Goal: Find contact information

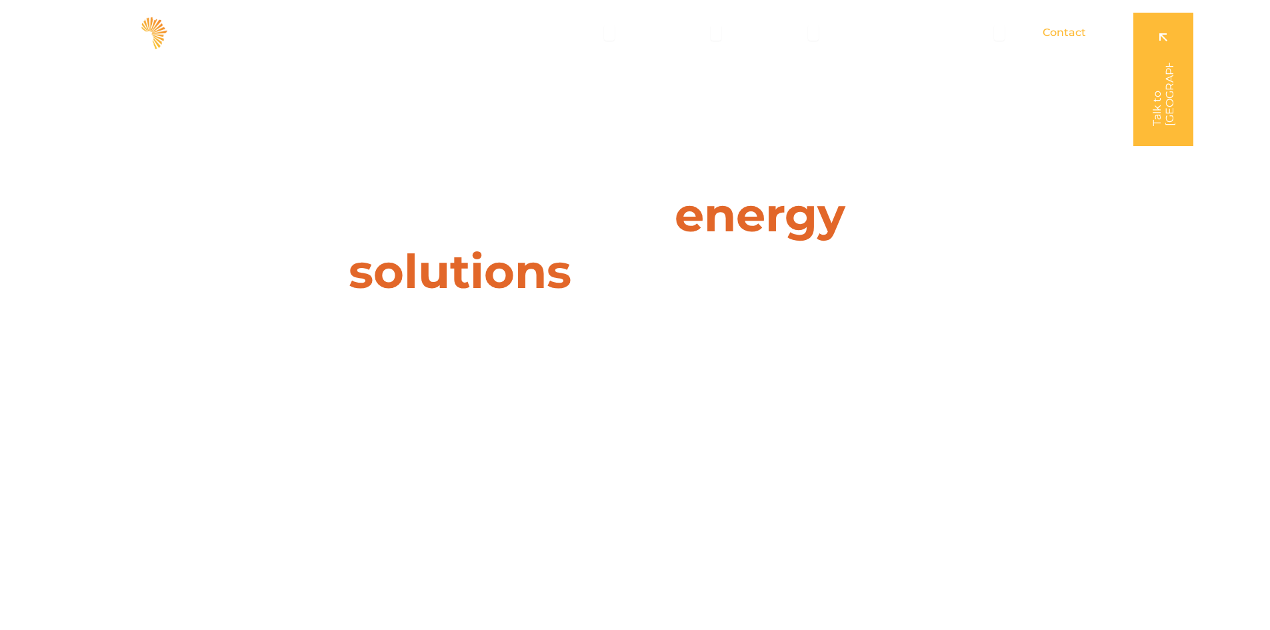
click at [1060, 30] on span "Contact" at bounding box center [1063, 33] width 43 height 16
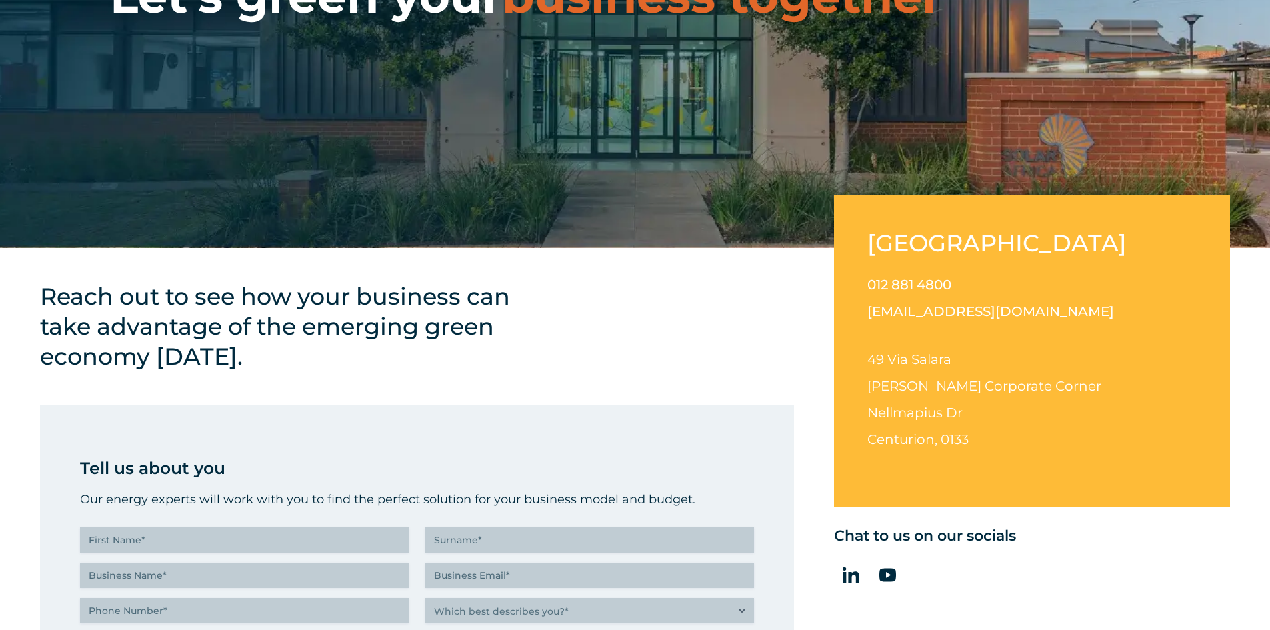
scroll to position [267, 0]
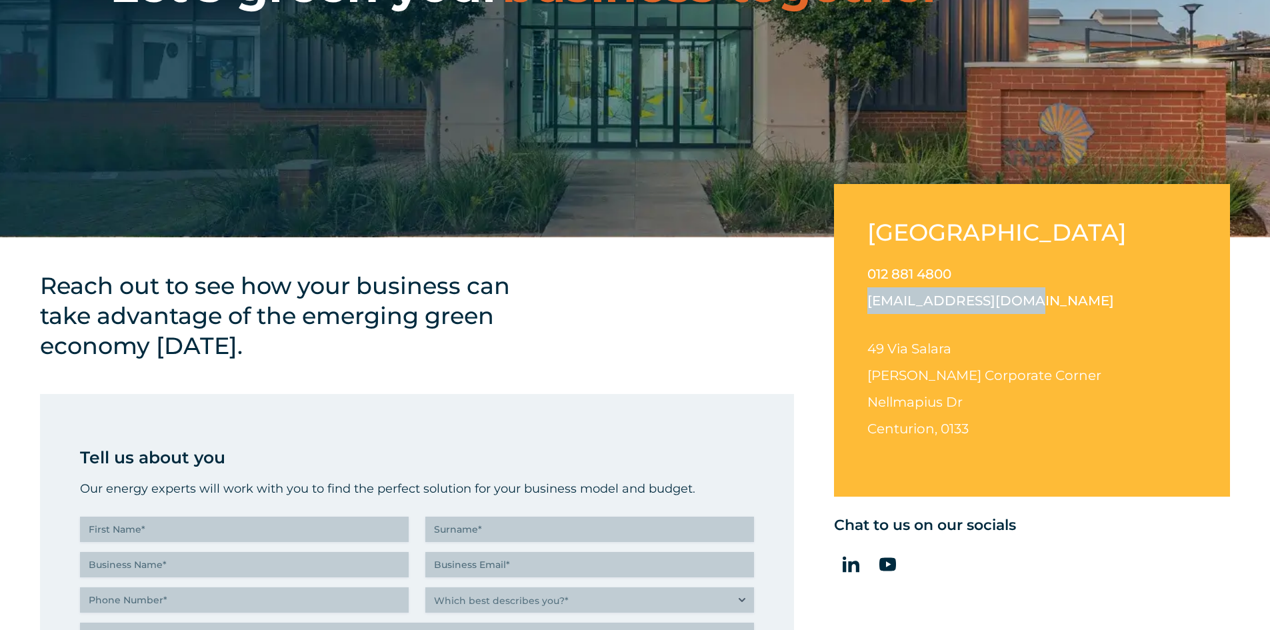
drag, startPoint x: 1011, startPoint y: 298, endPoint x: 881, endPoint y: 302, distance: 130.0
click at [868, 302] on p "012 881 4800 [EMAIL_ADDRESS][DOMAIN_NAME]" at bounding box center [1031, 287] width 329 height 53
copy link "[EMAIL_ADDRESS][DOMAIN_NAME]"
